Goal: Transaction & Acquisition: Purchase product/service

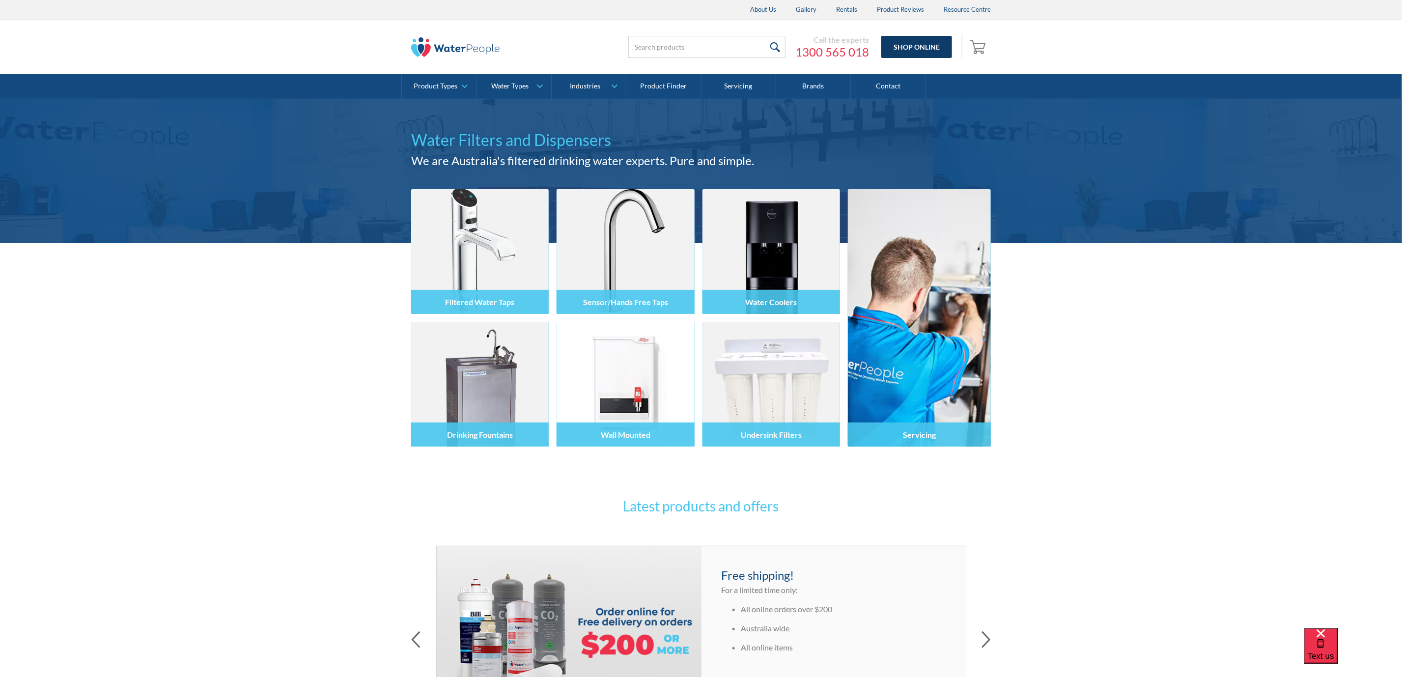
click at [924, 39] on link "Shop Online" at bounding box center [917, 47] width 71 height 22
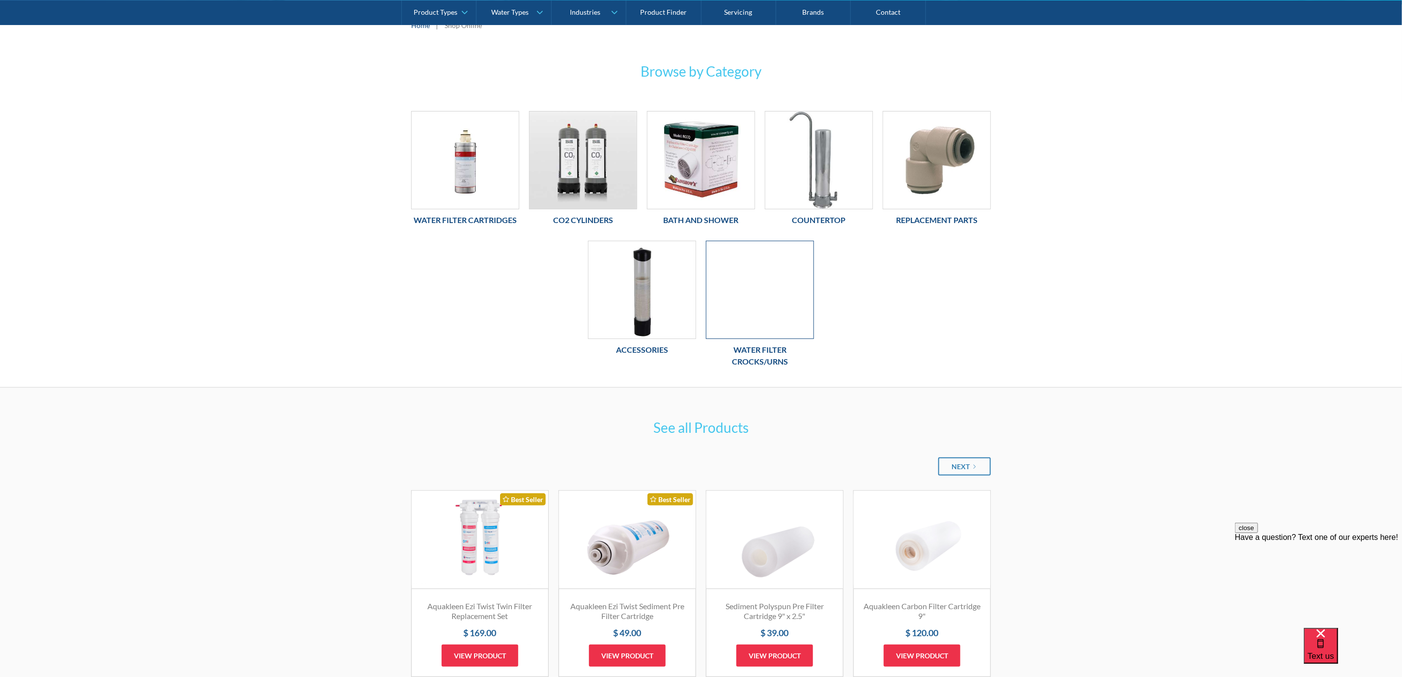
click at [785, 292] on div at bounding box center [760, 290] width 108 height 98
click at [701, 183] on img at bounding box center [701, 160] width 107 height 97
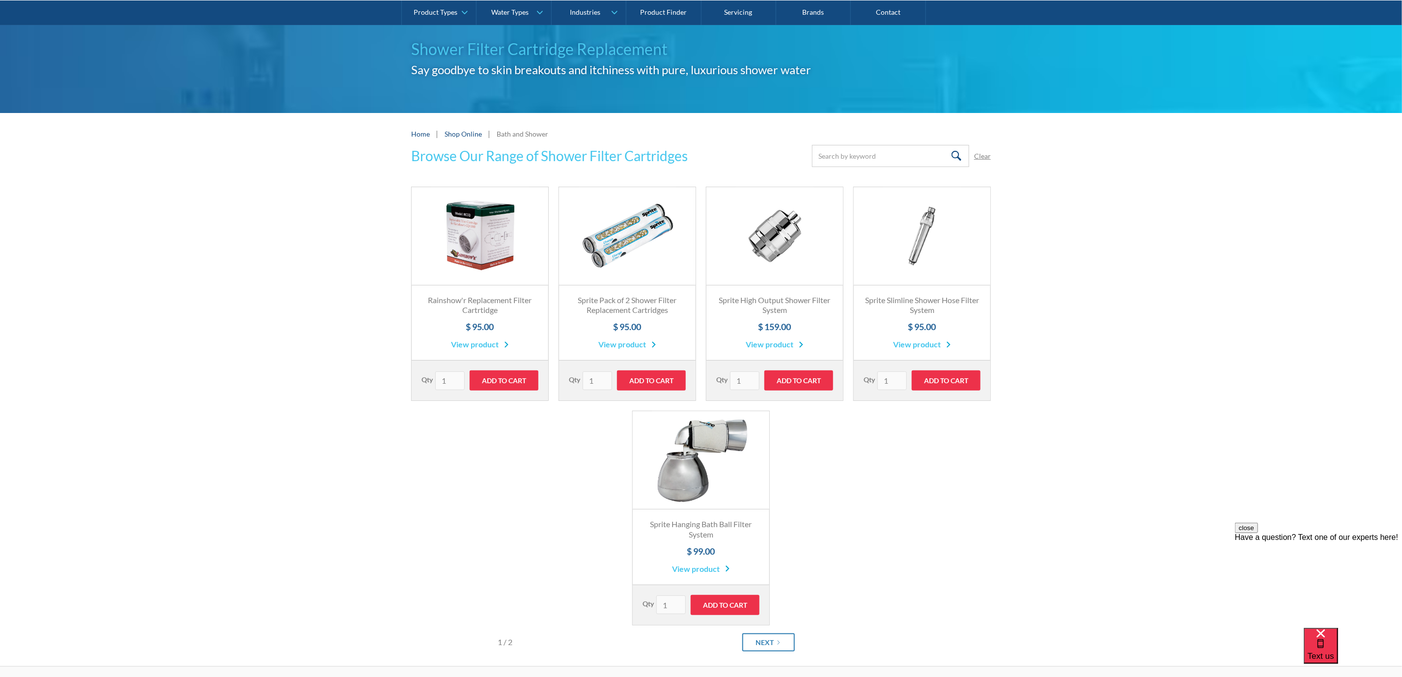
click at [761, 242] on link "Fits Most Brands Best Seller" at bounding box center [775, 236] width 137 height 98
click at [936, 267] on link "Fits Most Brands Best Seller" at bounding box center [922, 236] width 137 height 98
click at [646, 272] on link "Fits Most Brands Best Seller" at bounding box center [627, 236] width 137 height 98
click at [483, 268] on link "Fits Most Brands Best Seller" at bounding box center [480, 236] width 137 height 98
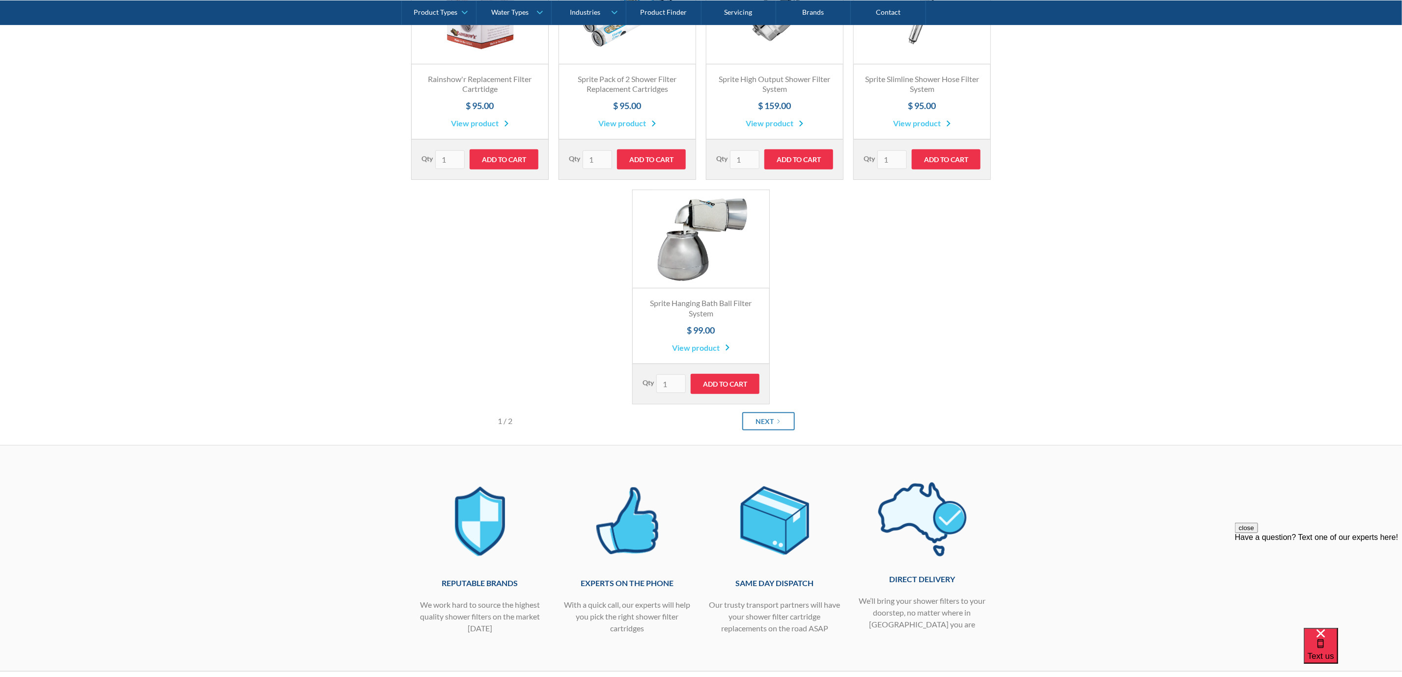
click at [737, 267] on link "Fits Most Brands Best Seller" at bounding box center [701, 239] width 137 height 98
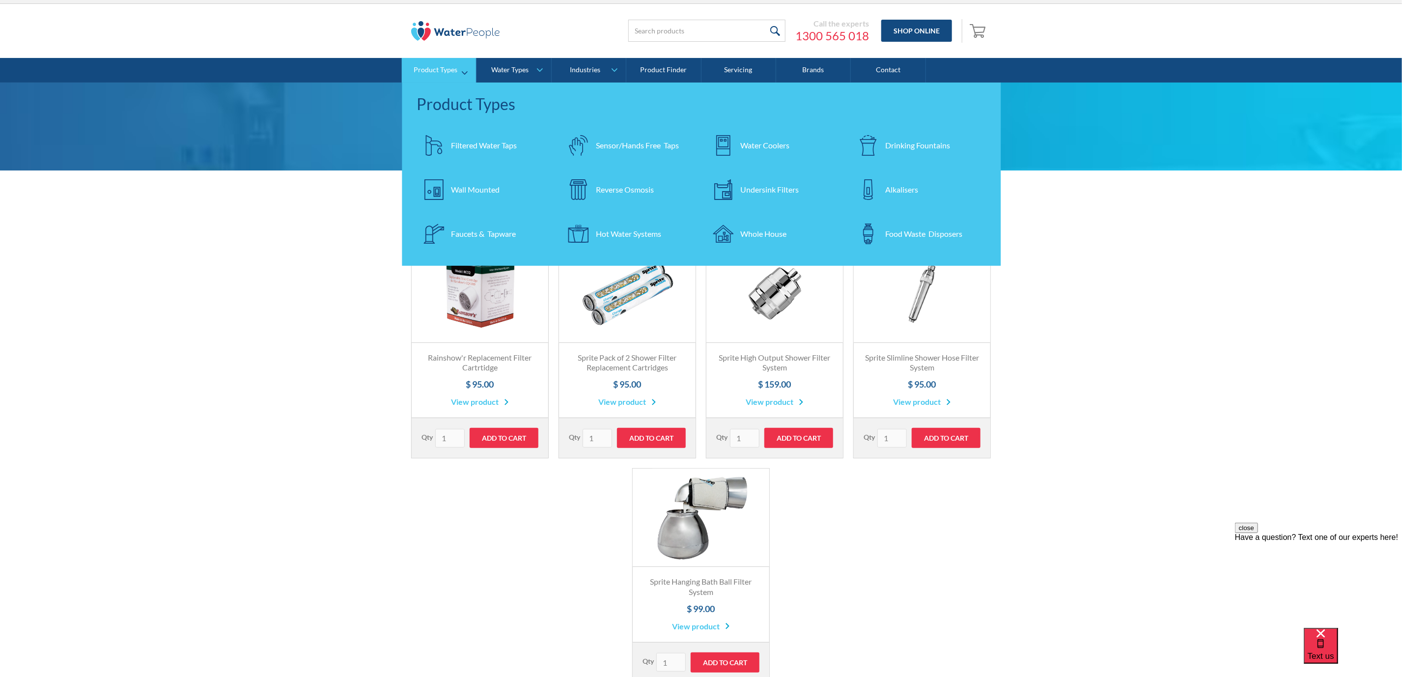
scroll to position [0, 0]
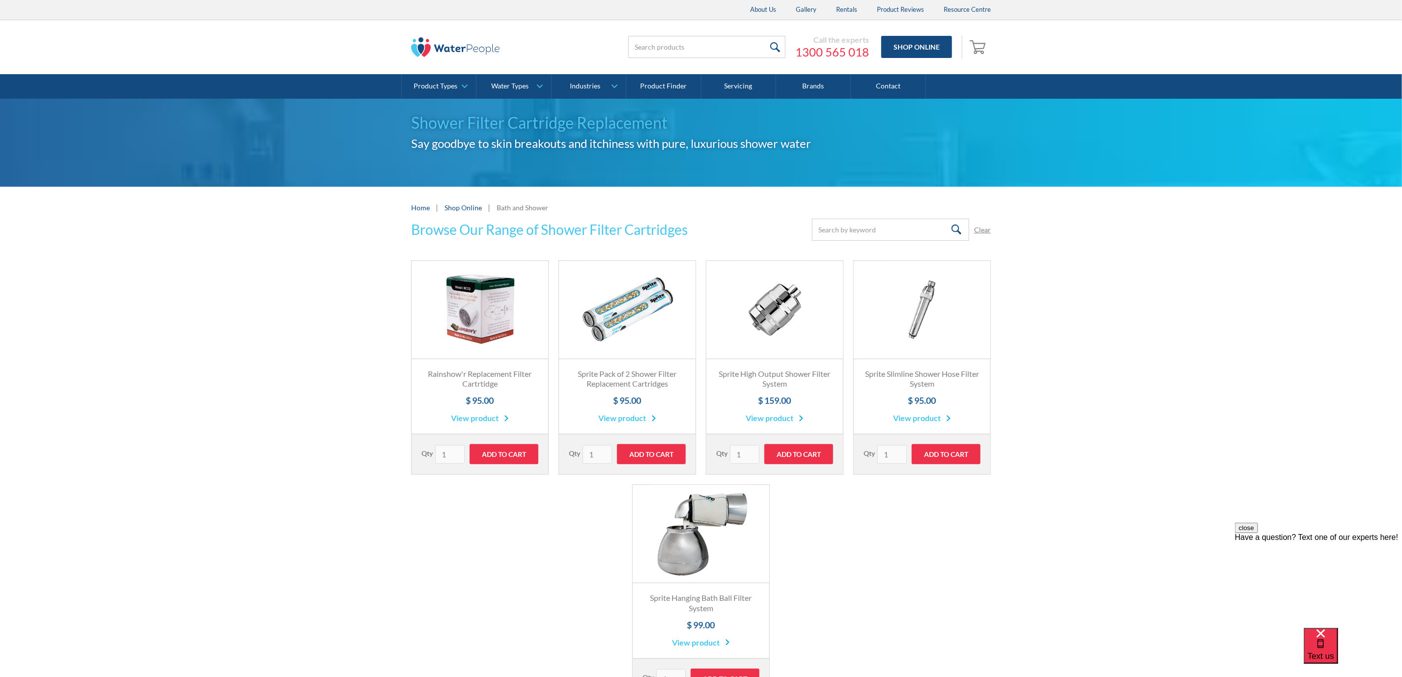
click at [474, 43] on img at bounding box center [455, 47] width 88 height 20
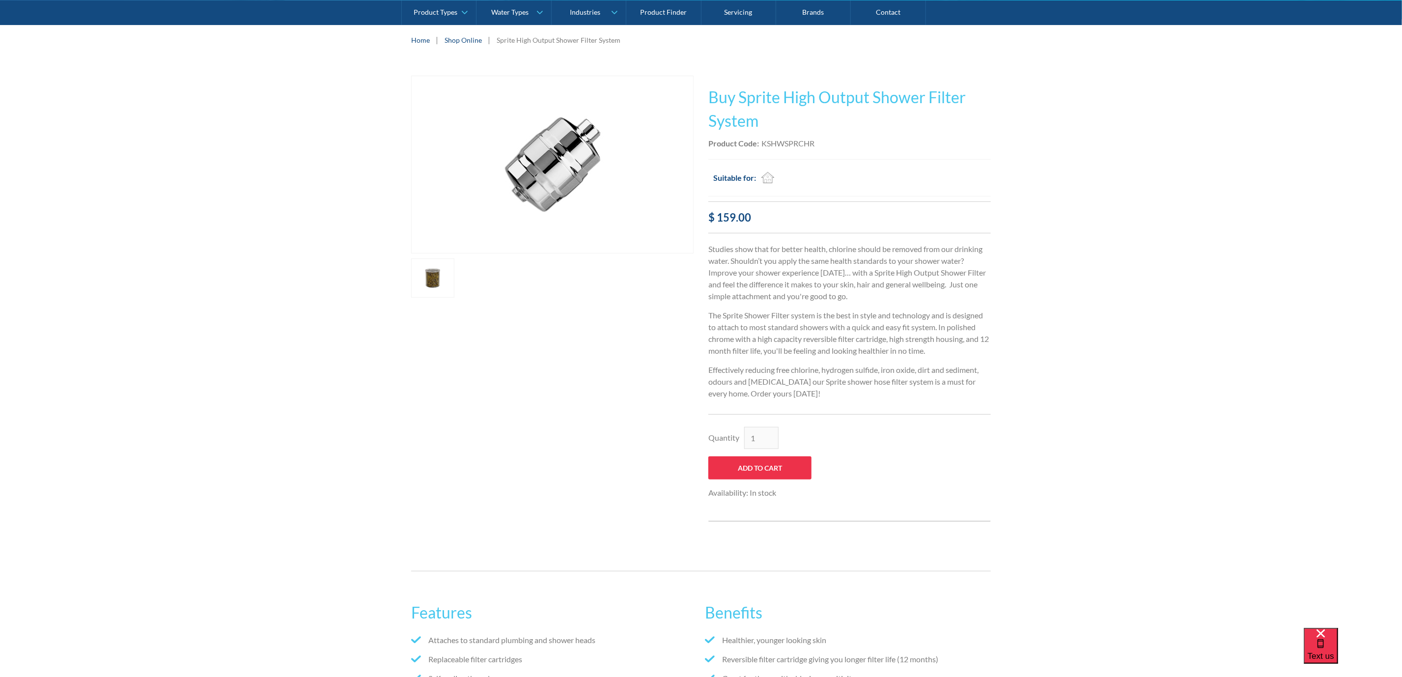
click at [413, 273] on link "open lightbox" at bounding box center [432, 277] width 43 height 39
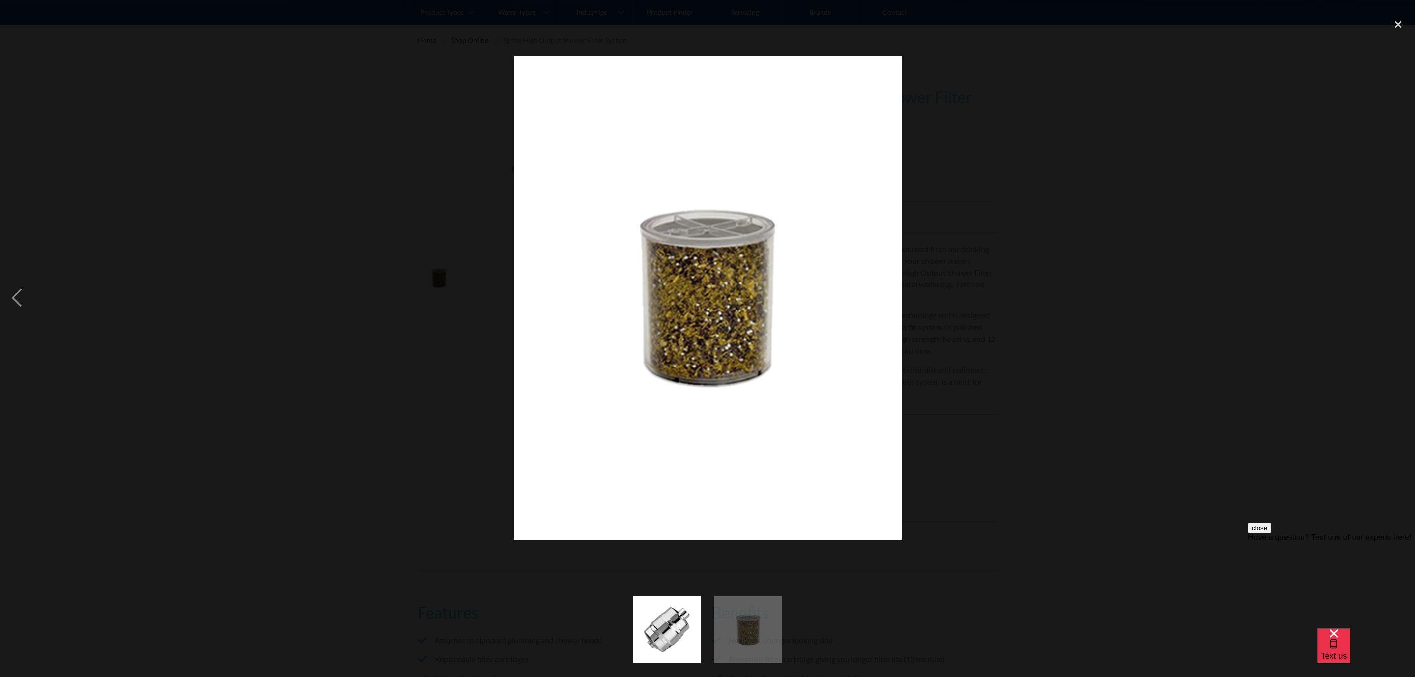
click at [1302, 326] on div at bounding box center [707, 298] width 1415 height 569
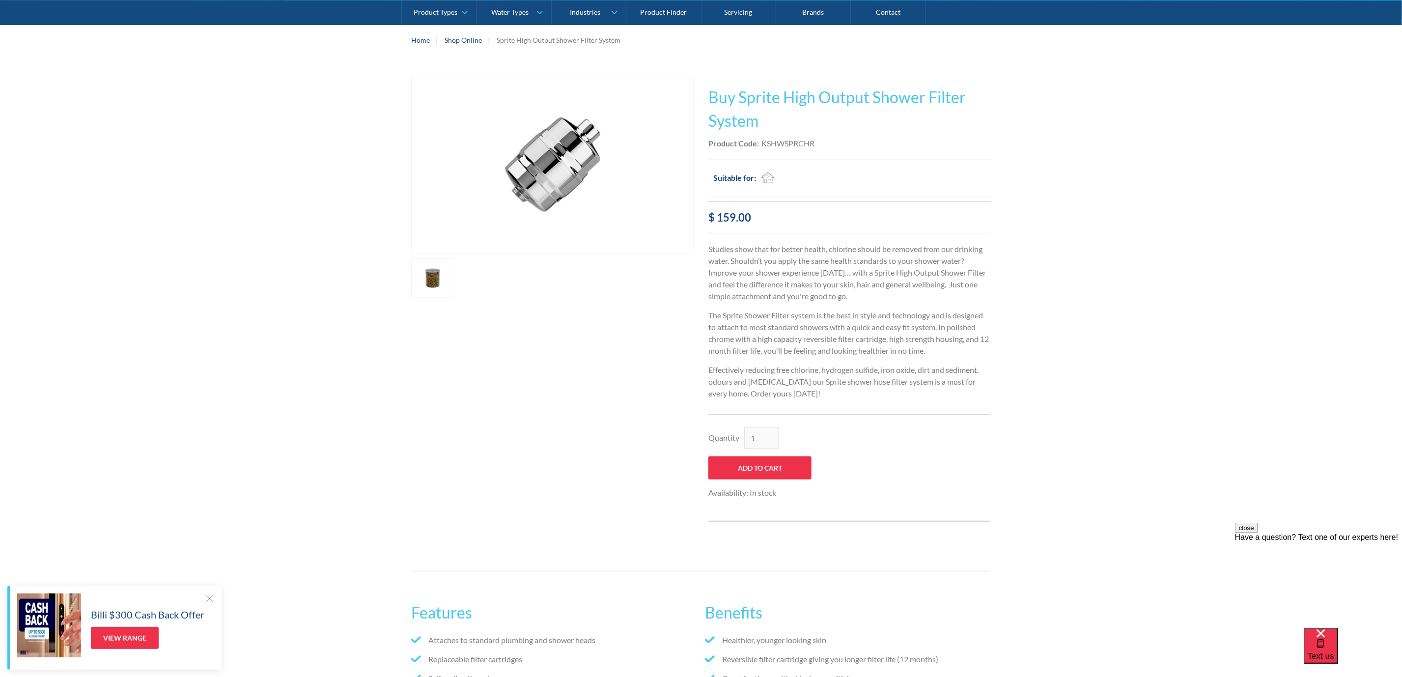
click at [435, 276] on link "open lightbox" at bounding box center [432, 277] width 43 height 39
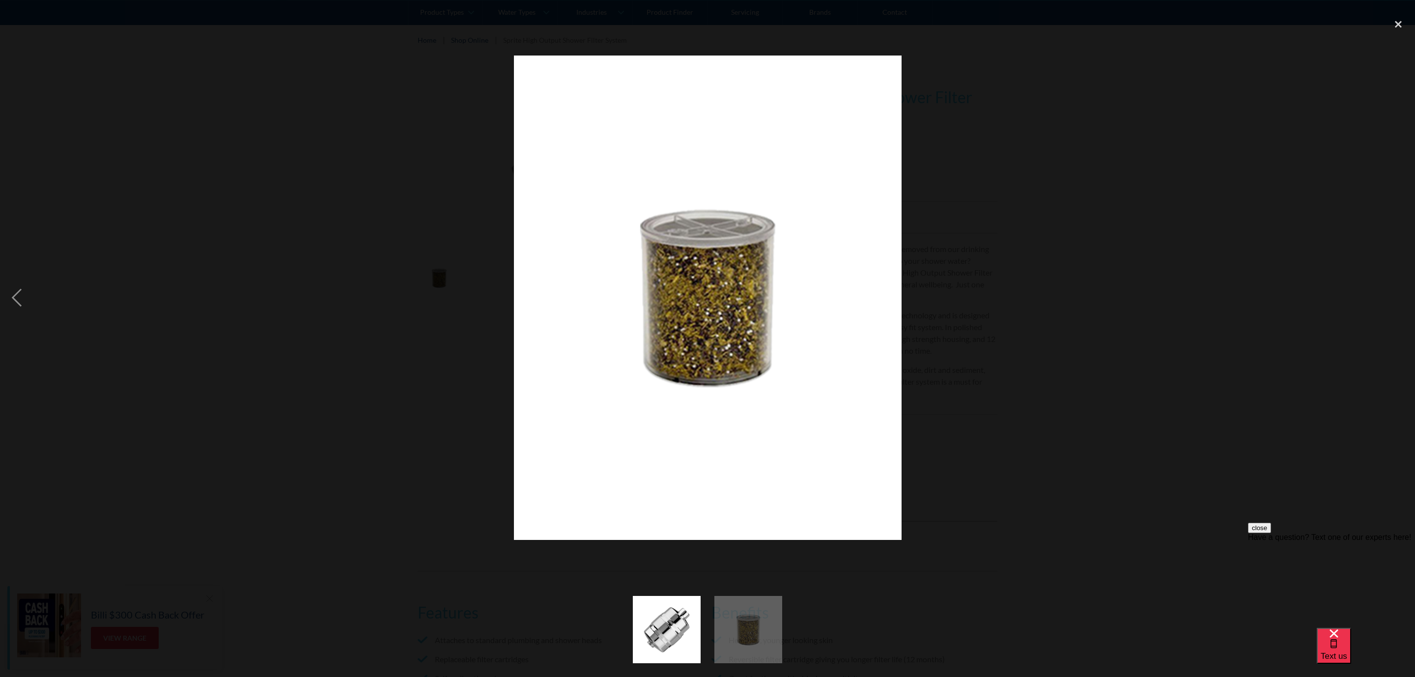
click at [960, 169] on div at bounding box center [707, 298] width 1415 height 569
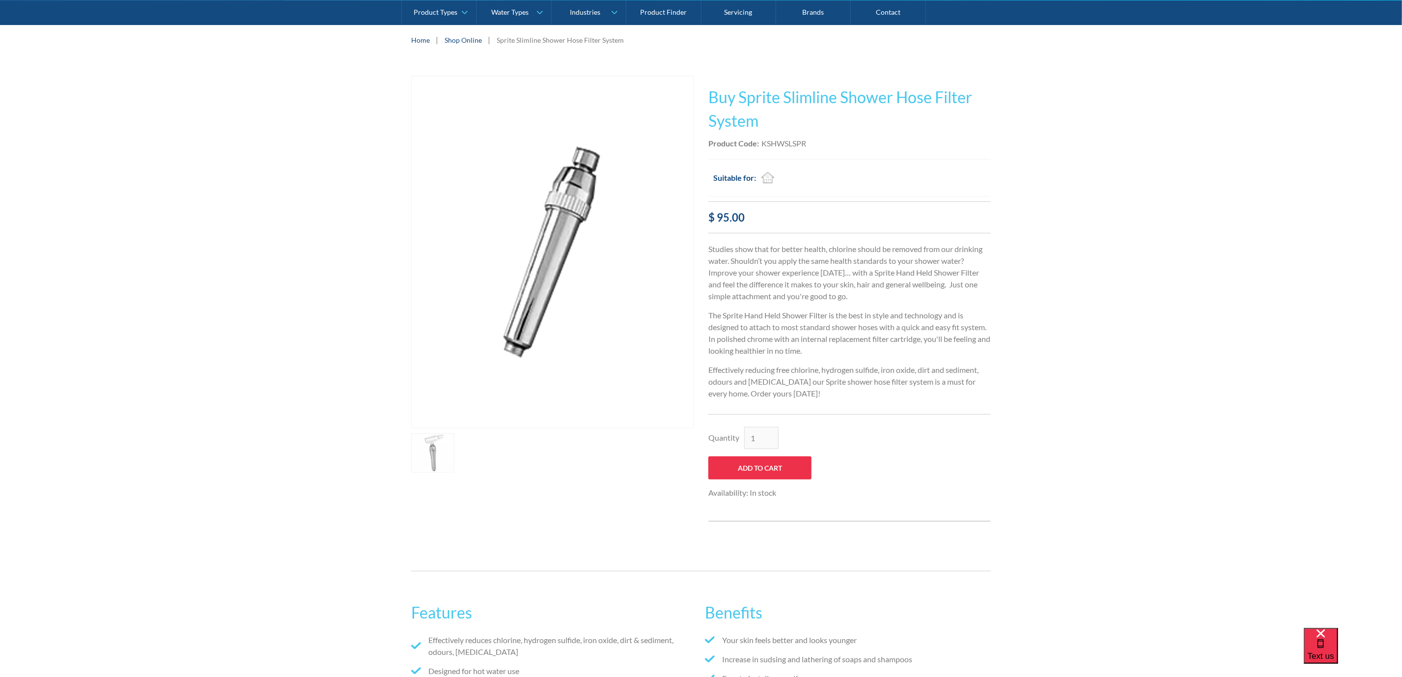
click at [433, 457] on link "open lightbox" at bounding box center [432, 452] width 43 height 39
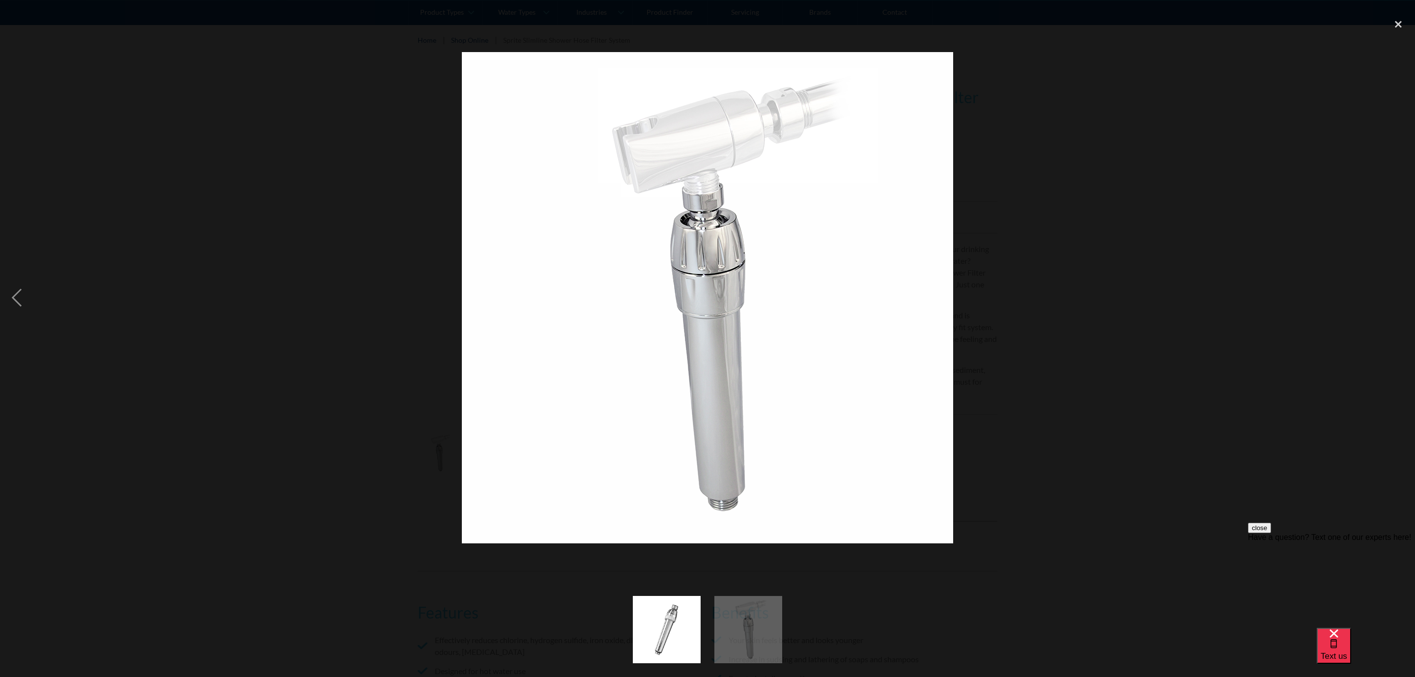
click at [1228, 272] on div at bounding box center [707, 298] width 1415 height 569
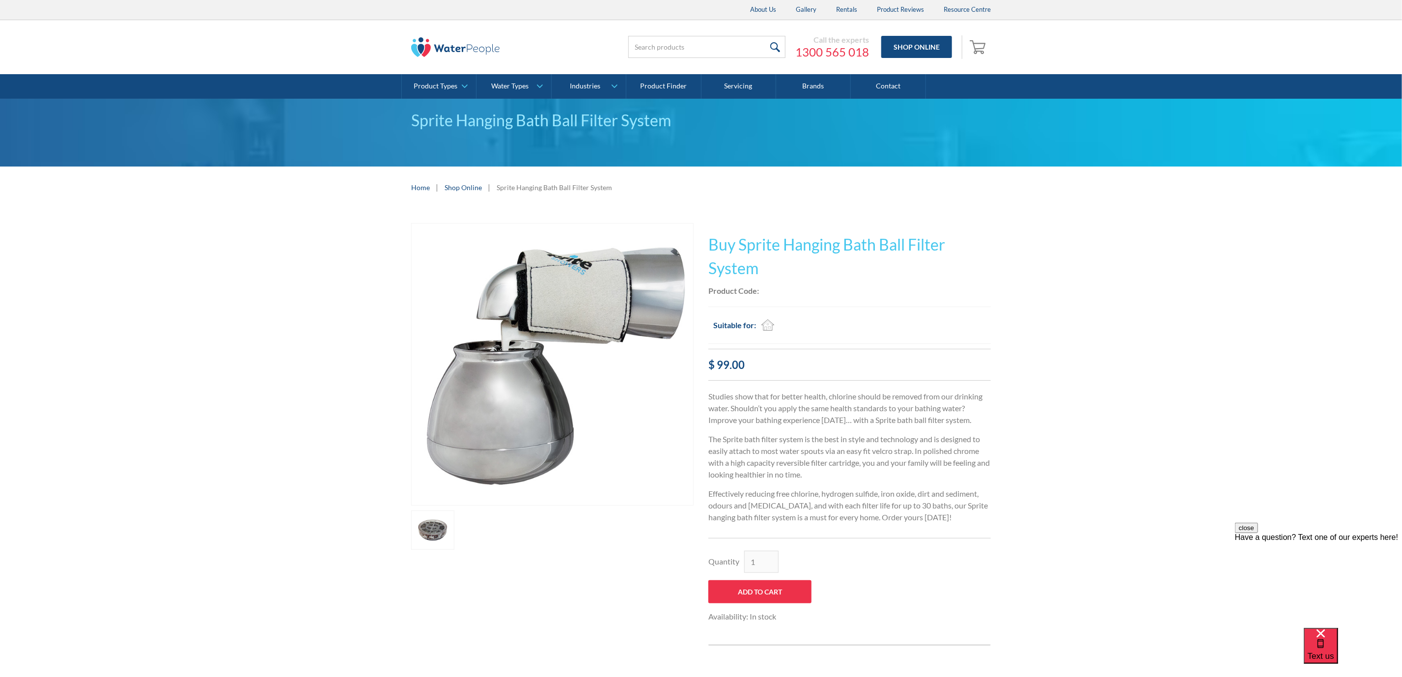
click at [434, 535] on link "open lightbox" at bounding box center [432, 530] width 43 height 39
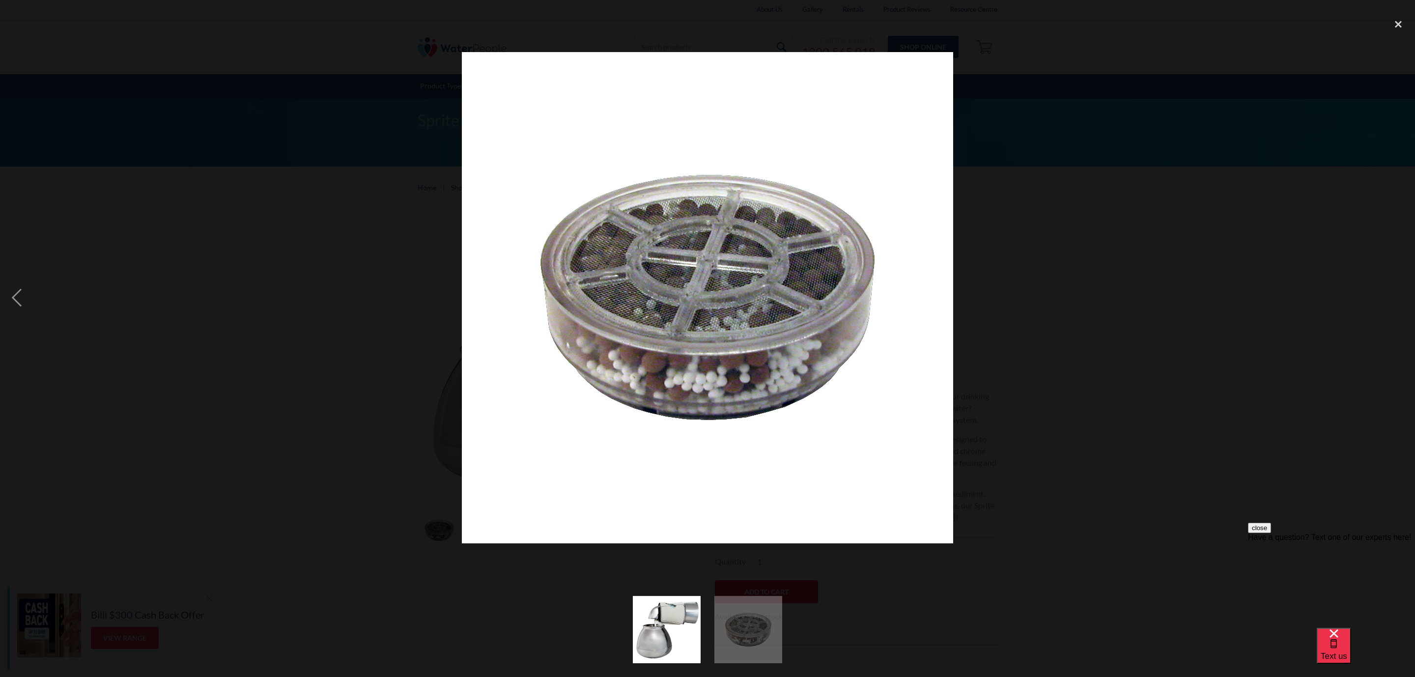
click at [1196, 323] on div at bounding box center [707, 298] width 1415 height 569
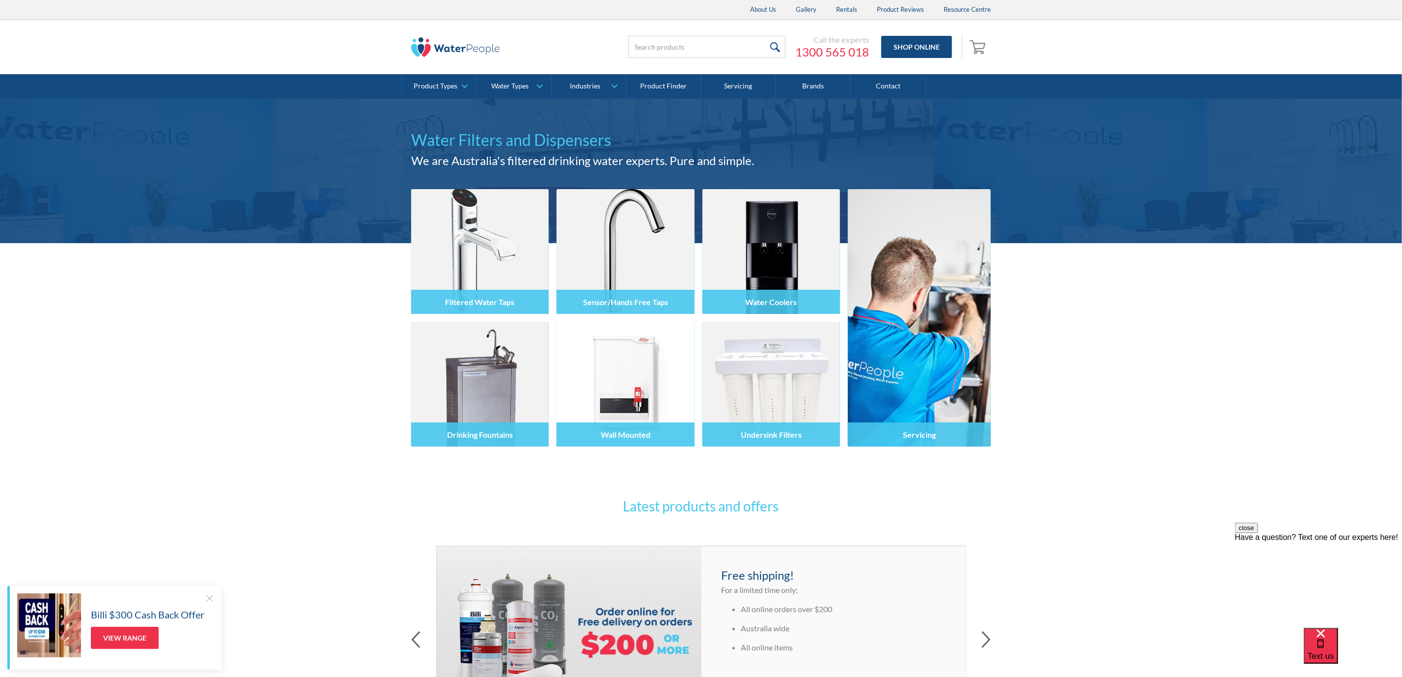
click at [448, 40] on img at bounding box center [455, 47] width 88 height 20
